Goal: Task Accomplishment & Management: Manage account settings

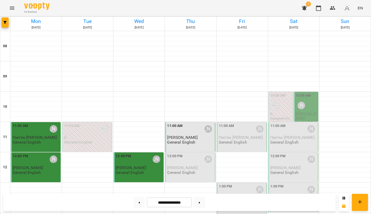
scroll to position [112, 0]
click at [195, 165] on span "[PERSON_NAME]" at bounding box center [182, 167] width 31 height 5
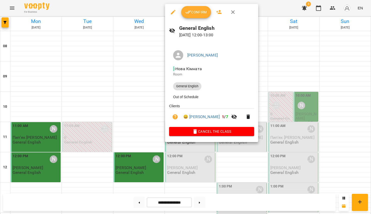
click at [199, 9] on button "Confirm" at bounding box center [196, 12] width 30 height 12
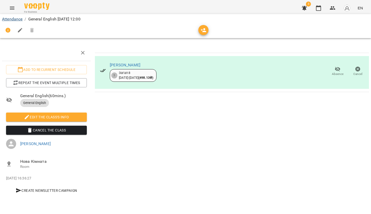
click at [18, 21] on link "Attendance" at bounding box center [12, 19] width 20 height 5
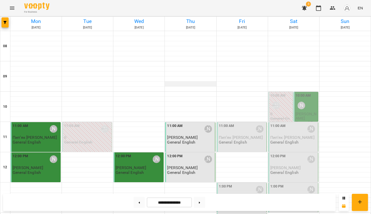
scroll to position [183, 0]
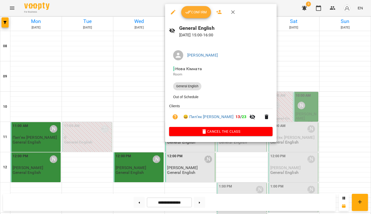
click at [196, 12] on span "Confirm" at bounding box center [196, 12] width 22 height 6
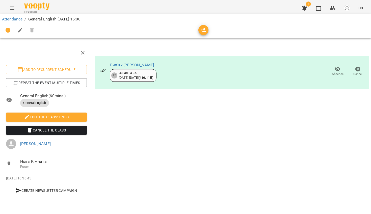
click at [15, 21] on li "Attendance" at bounding box center [12, 19] width 20 height 6
click at [15, 17] on link "Attendance" at bounding box center [12, 19] width 20 height 5
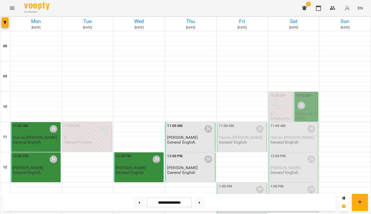
scroll to position [143, 0]
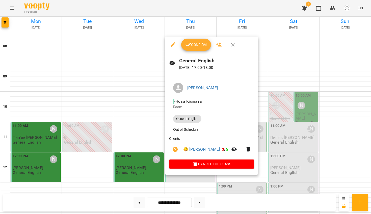
click at [193, 48] on button "Confirm" at bounding box center [196, 45] width 30 height 12
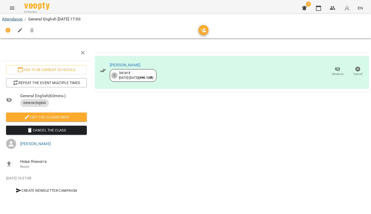
click at [16, 20] on link "Attendance" at bounding box center [12, 19] width 20 height 5
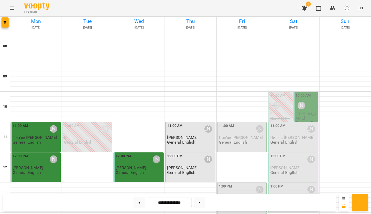
scroll to position [72, 0]
